Goal: Find specific page/section: Find specific page/section

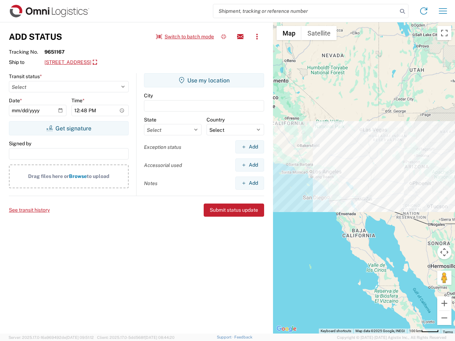
click at [305, 11] on input "search" at bounding box center [305, 11] width 184 height 14
click at [402, 11] on icon at bounding box center [402, 11] width 10 height 10
click at [424, 11] on icon at bounding box center [423, 10] width 11 height 11
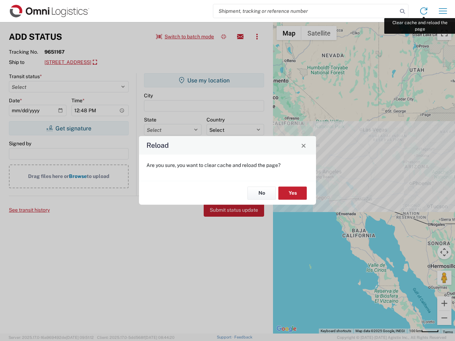
click at [443, 11] on div "Reload Are you sure, you want to clear cache and reload the page? No Yes" at bounding box center [227, 170] width 455 height 341
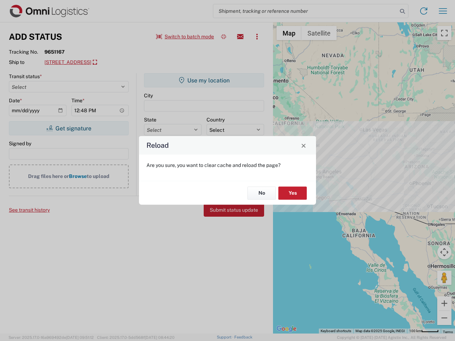
click at [185, 37] on div "Reload Are you sure, you want to clear cache and reload the page? No Yes" at bounding box center [227, 170] width 455 height 341
click at [224, 37] on div "Reload Are you sure, you want to clear cache and reload the page? No Yes" at bounding box center [227, 170] width 455 height 341
click at [240, 37] on div "Reload Are you sure, you want to clear cache and reload the page? No Yes" at bounding box center [227, 170] width 455 height 341
click at [257, 37] on div "Reload Are you sure, you want to clear cache and reload the page? No Yes" at bounding box center [227, 170] width 455 height 341
click at [93, 63] on div "Reload Are you sure, you want to clear cache and reload the page? No Yes" at bounding box center [227, 170] width 455 height 341
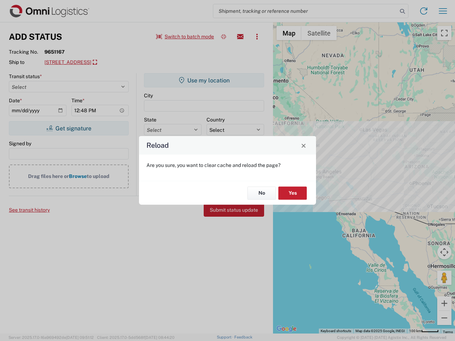
click at [69, 128] on div "Reload Are you sure, you want to clear cache and reload the page? No Yes" at bounding box center [227, 170] width 455 height 341
